Goal: Complete application form

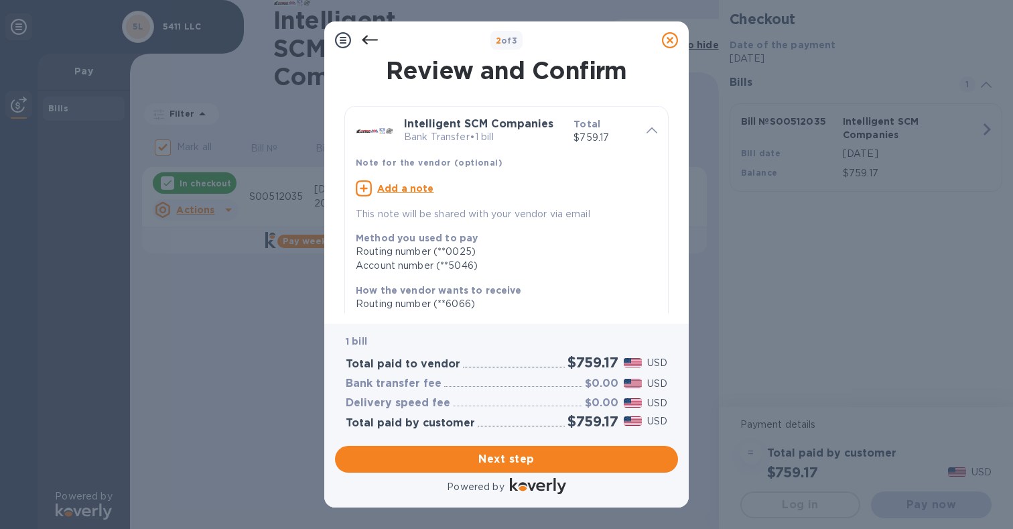
scroll to position [218, 0]
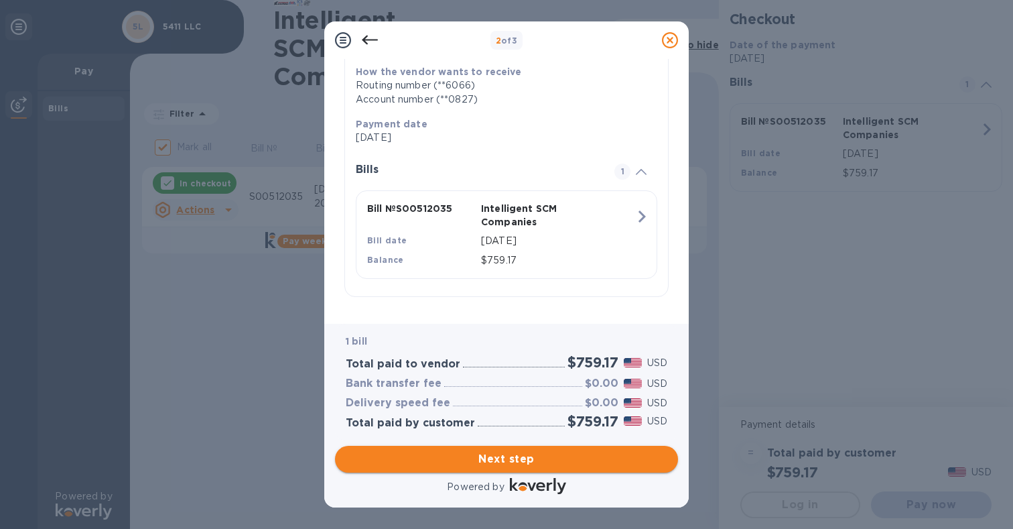
click at [510, 450] on button "Next step" at bounding box center [506, 458] width 343 height 27
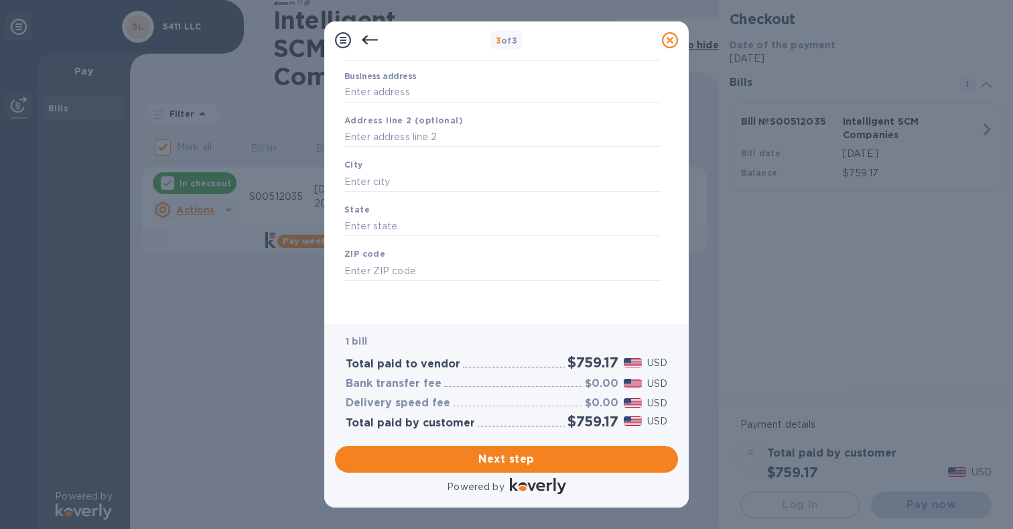
scroll to position [0, 0]
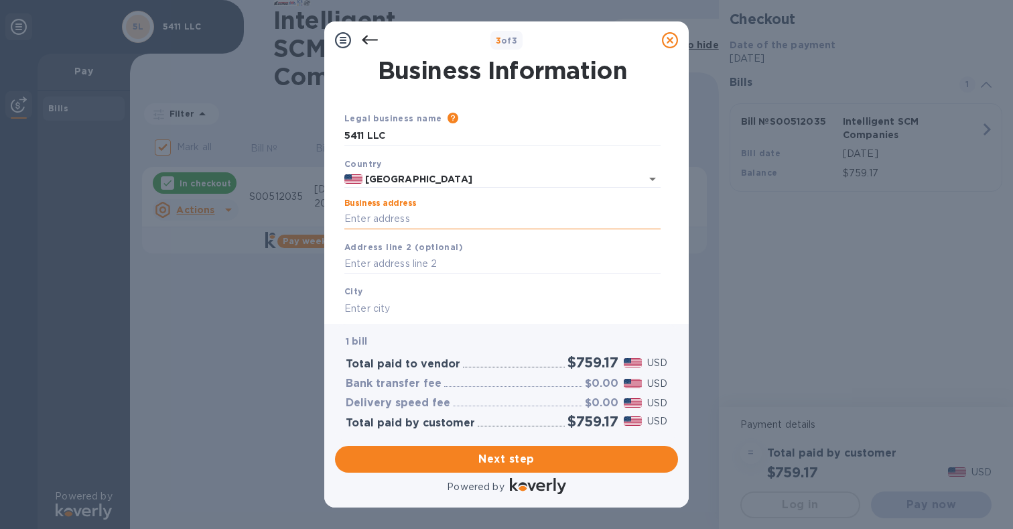
click at [363, 217] on input "Business address" at bounding box center [502, 219] width 316 height 20
type input "[STREET_ADDRESS]"
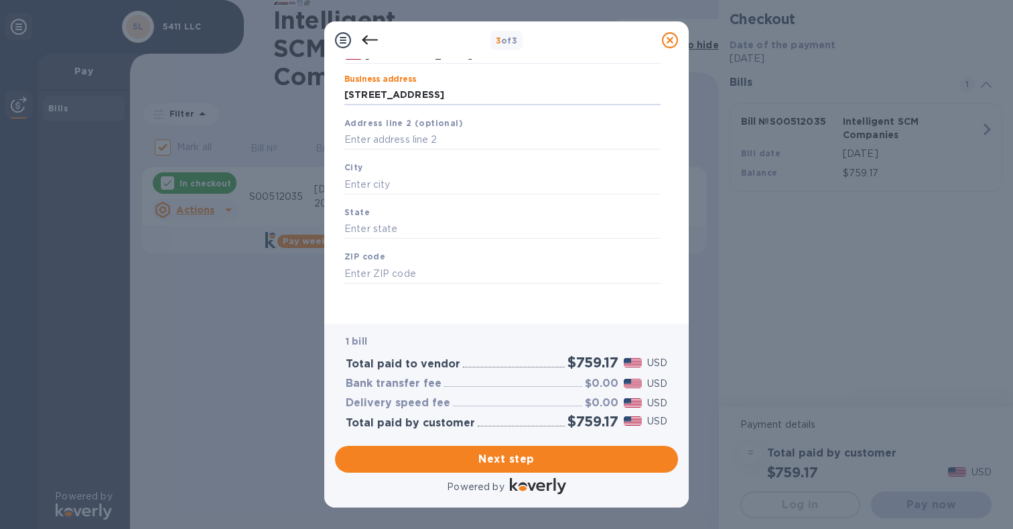
scroll to position [125, 0]
click at [374, 188] on input "text" at bounding box center [502, 183] width 316 height 20
type input "[GEOGRAPHIC_DATA]"
click at [367, 235] on input "text" at bounding box center [502, 228] width 316 height 20
type input "[US_STATE]"
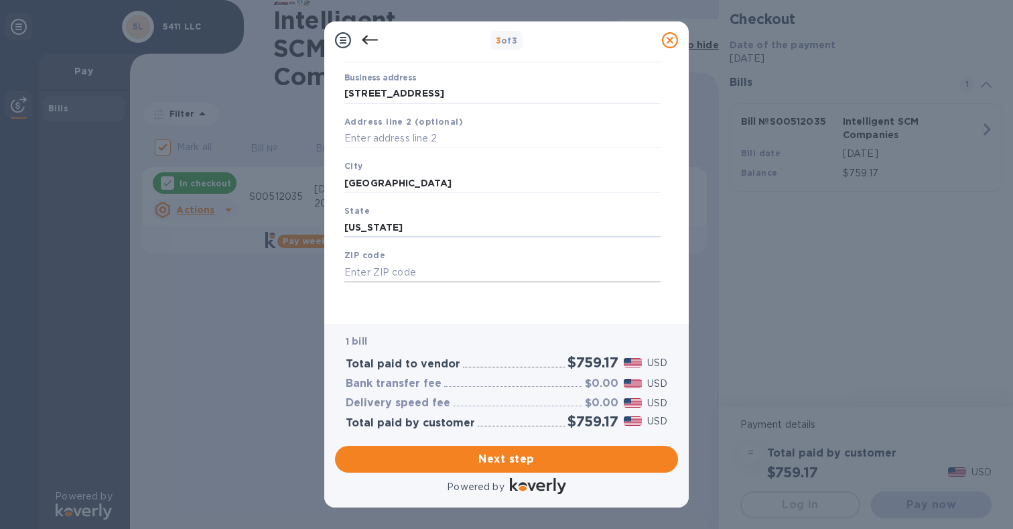
click at [370, 275] on input "text" at bounding box center [502, 272] width 316 height 20
type input "75230"
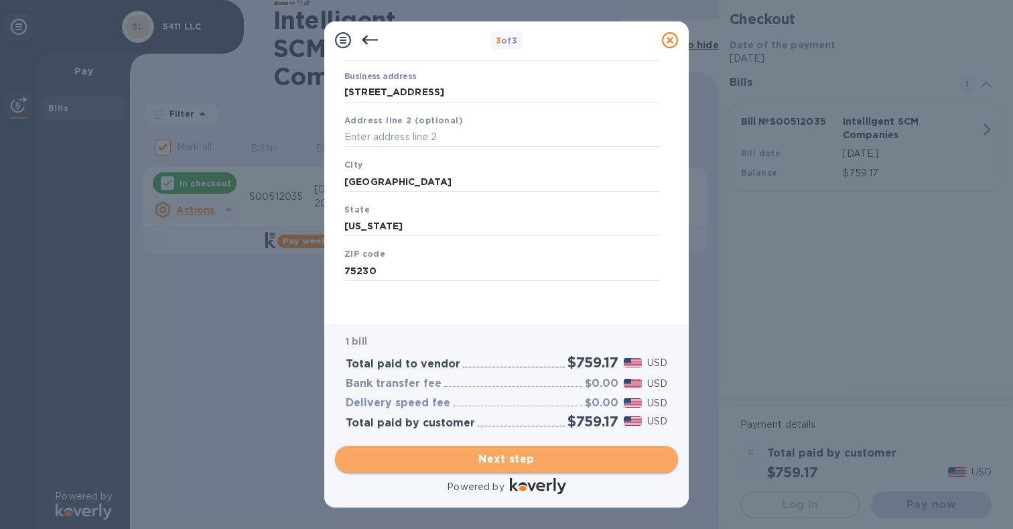
click at [515, 452] on span "Next step" at bounding box center [507, 459] width 322 height 16
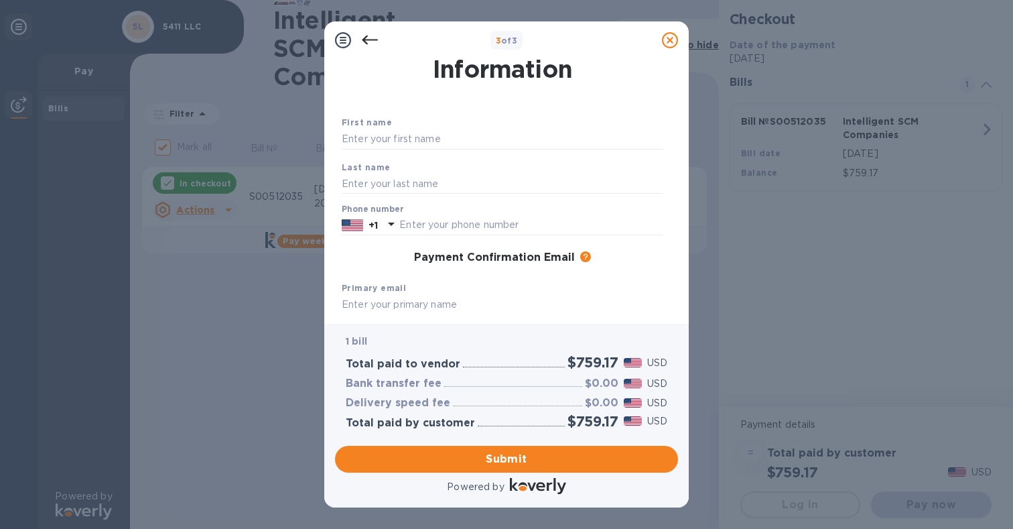
scroll to position [0, 0]
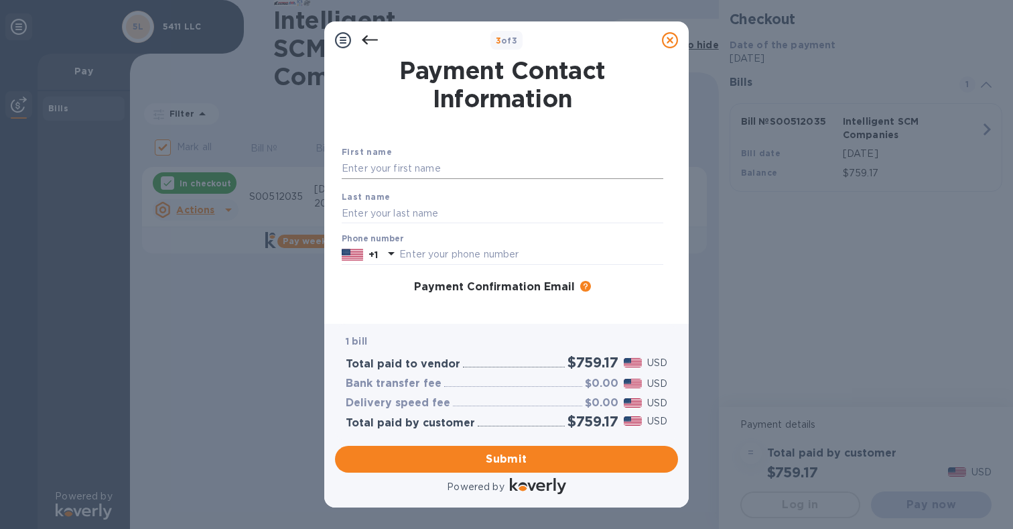
click at [390, 163] on input "text" at bounding box center [503, 169] width 322 height 20
type input "[PERSON_NAME]"
click at [380, 214] on input "text" at bounding box center [503, 213] width 322 height 20
type input "[PERSON_NAME] [PERSON_NAME]"
click at [417, 257] on input "text" at bounding box center [531, 255] width 264 height 20
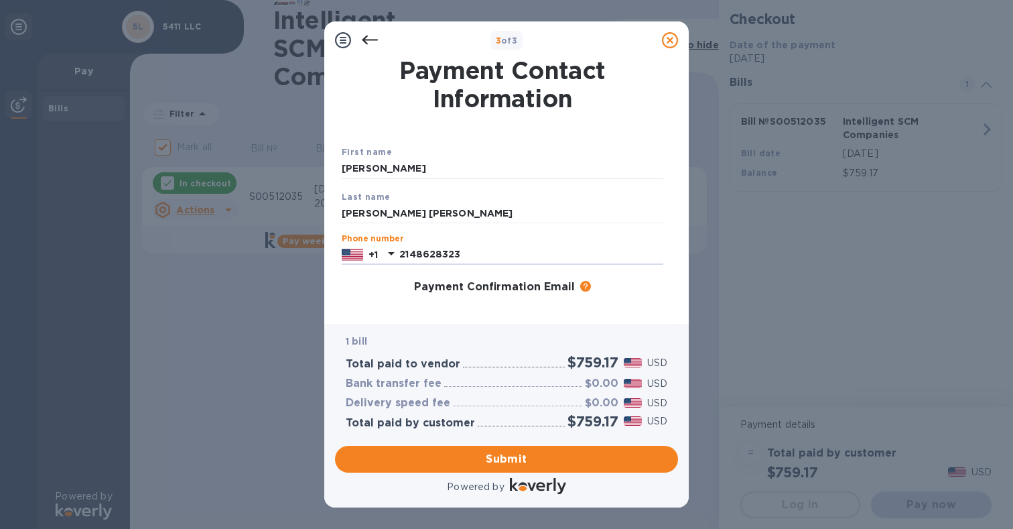
scroll to position [159, 0]
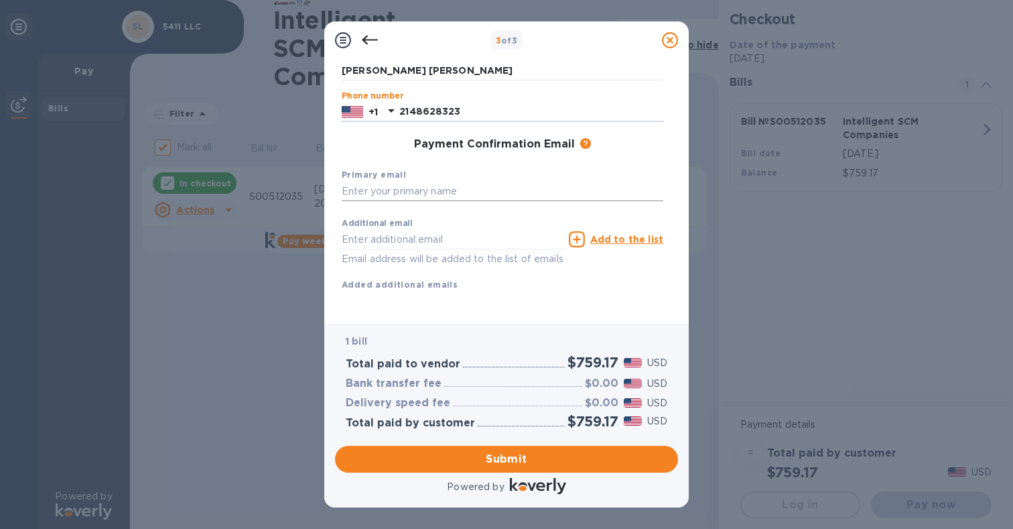
type input "2148628323"
click at [370, 182] on input "text" at bounding box center [503, 192] width 322 height 20
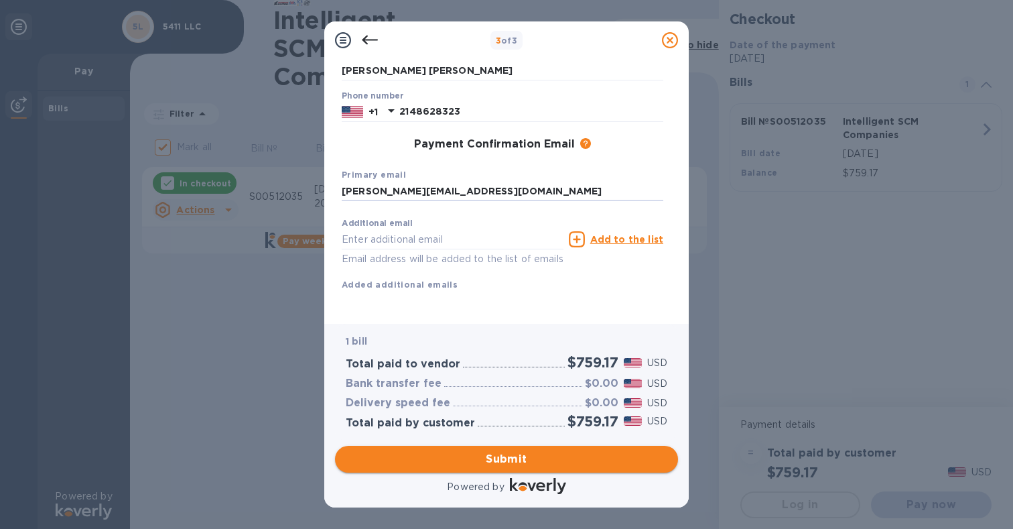
type input "[PERSON_NAME][EMAIL_ADDRESS][DOMAIN_NAME]"
click at [523, 453] on span "Submit" at bounding box center [507, 459] width 322 height 16
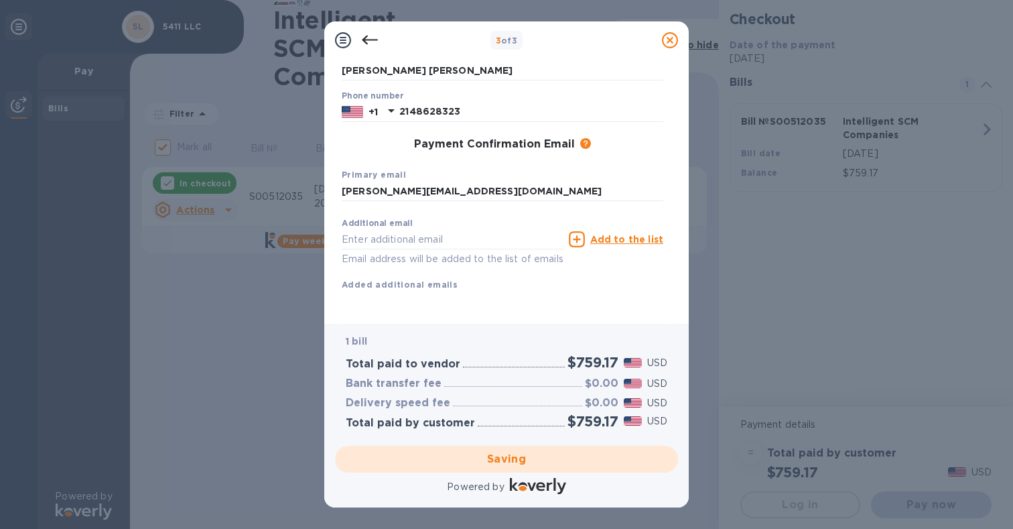
checkbox input "false"
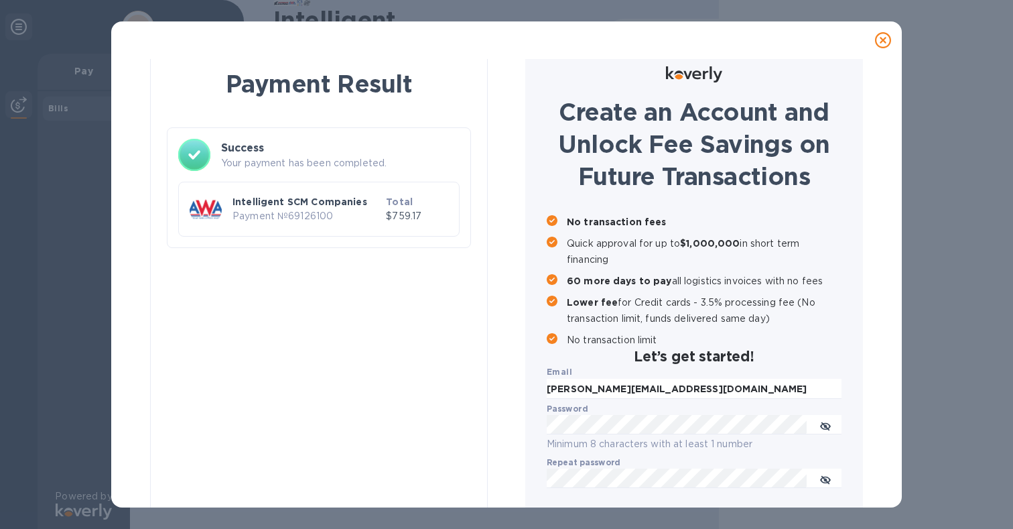
scroll to position [0, 0]
